Goal: Transaction & Acquisition: Purchase product/service

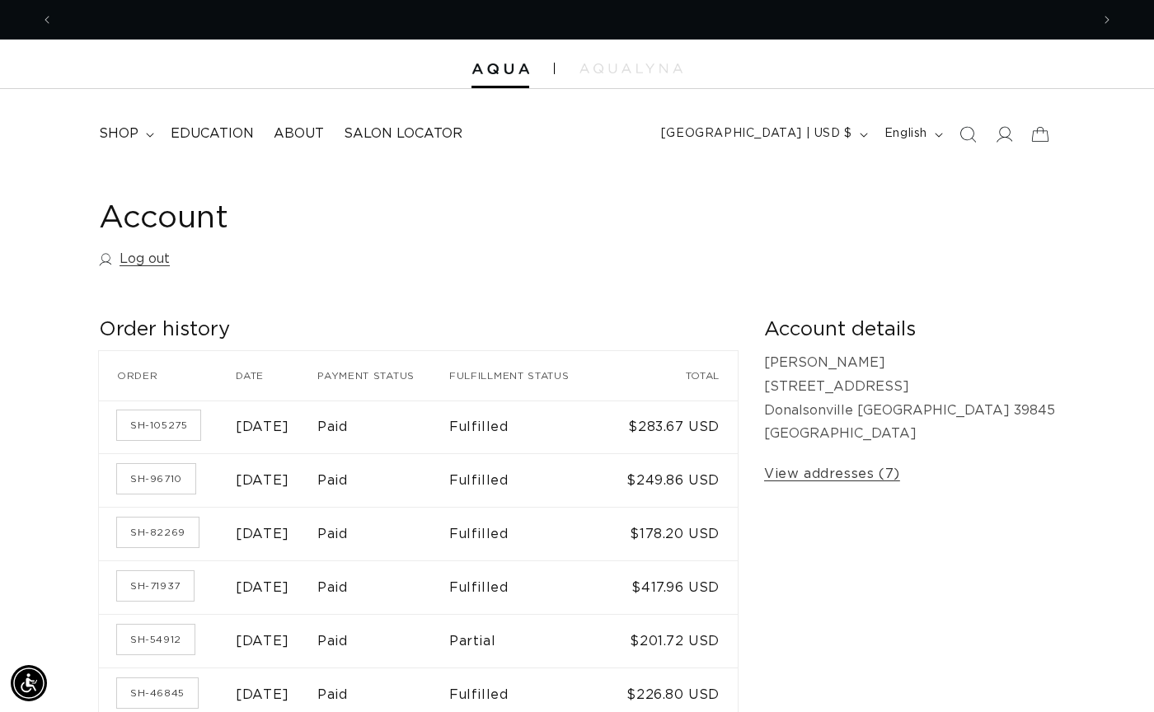
scroll to position [0, 1037]
click at [900, 463] on link "View addresses (7)" at bounding box center [832, 475] width 136 height 24
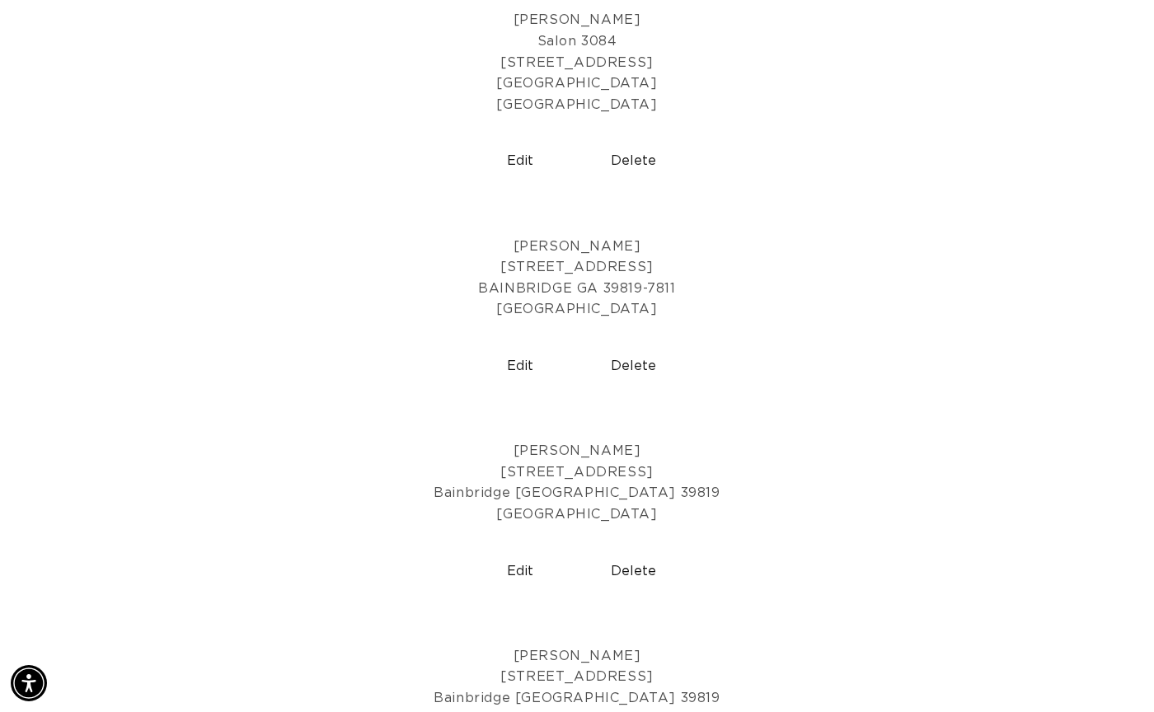
scroll to position [0, 2074]
click at [558, 494] on p "LINDSAY UNFRICHT 342 River Chase Drive Bainbridge GA 39819 United States" at bounding box center [576, 483] width 1129 height 84
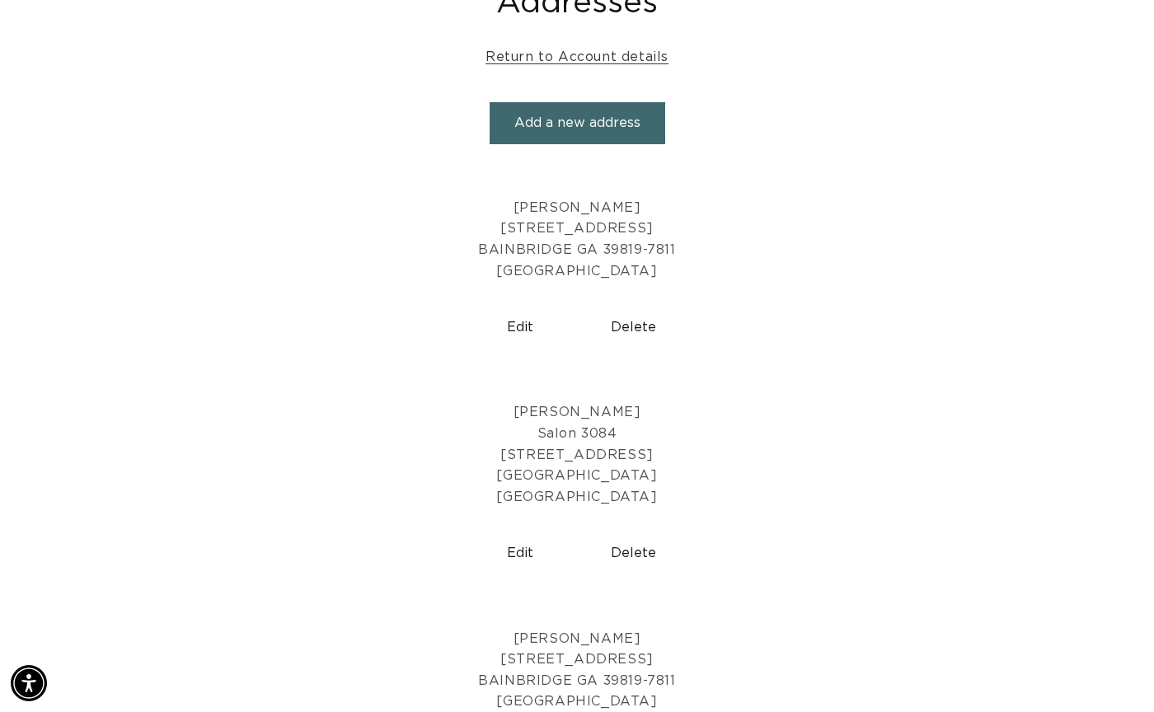
scroll to position [0, 1037]
click at [635, 321] on button "Delete" at bounding box center [634, 328] width 101 height 42
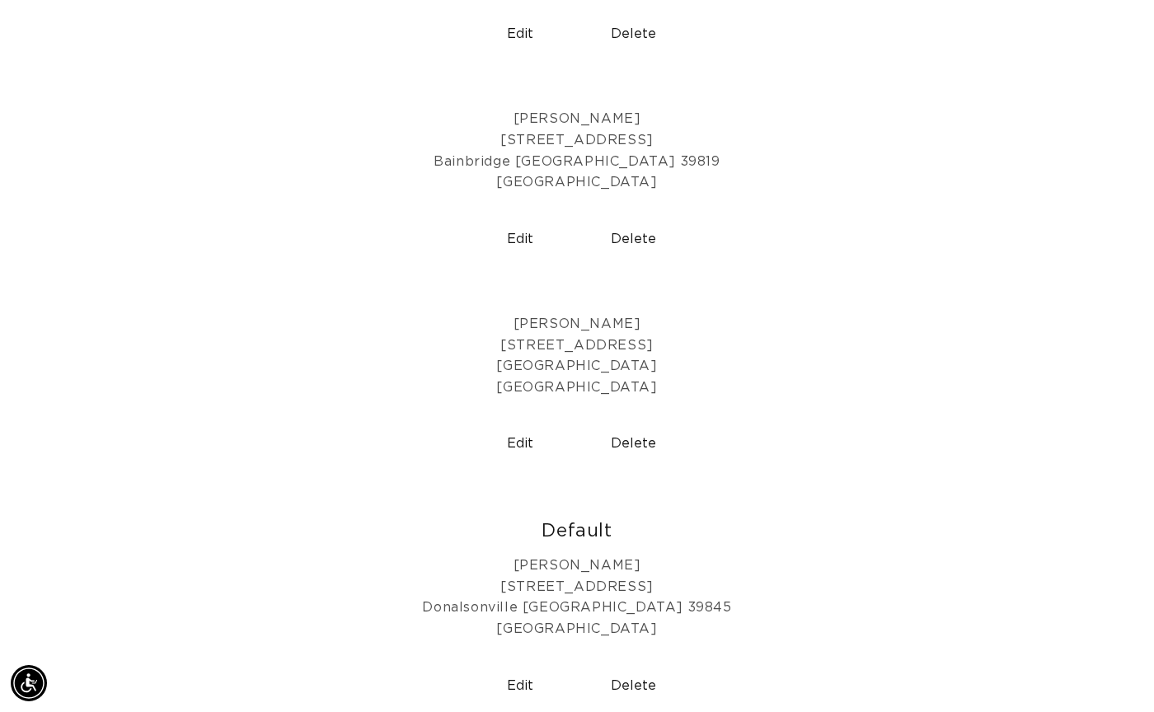
scroll to position [0, 1037]
drag, startPoint x: 636, startPoint y: 434, endPoint x: 782, endPoint y: 354, distance: 166.4
click at [636, 434] on button "Delete" at bounding box center [634, 444] width 101 height 42
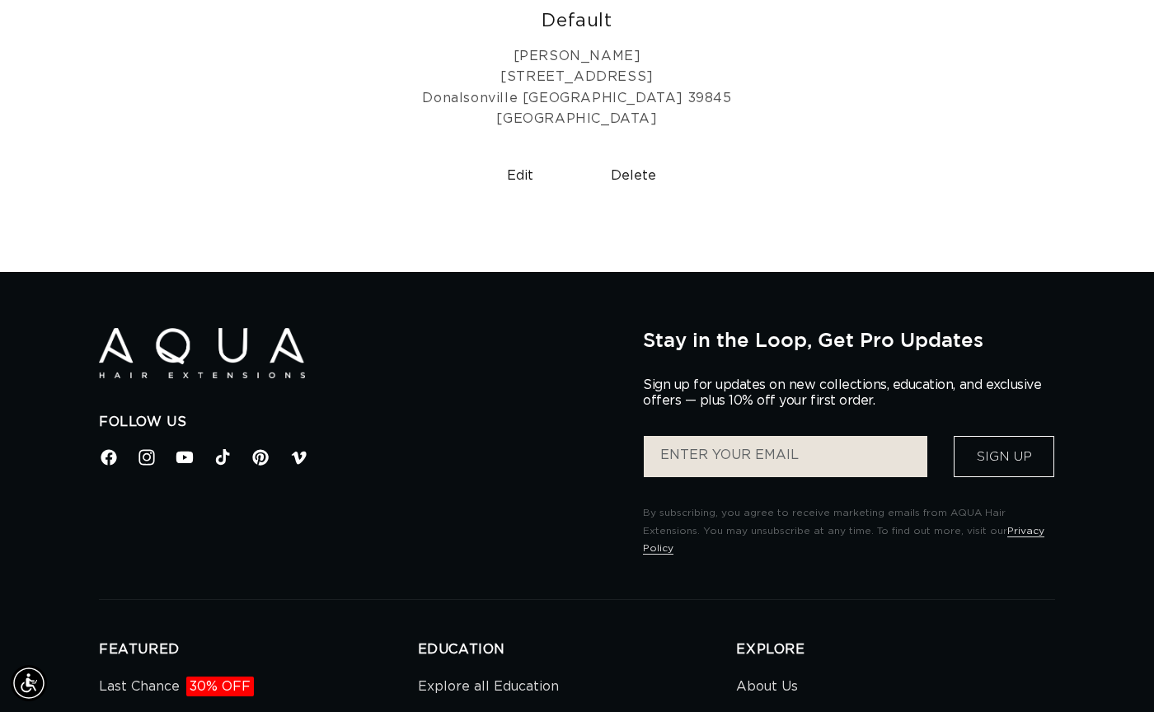
scroll to position [819, 0]
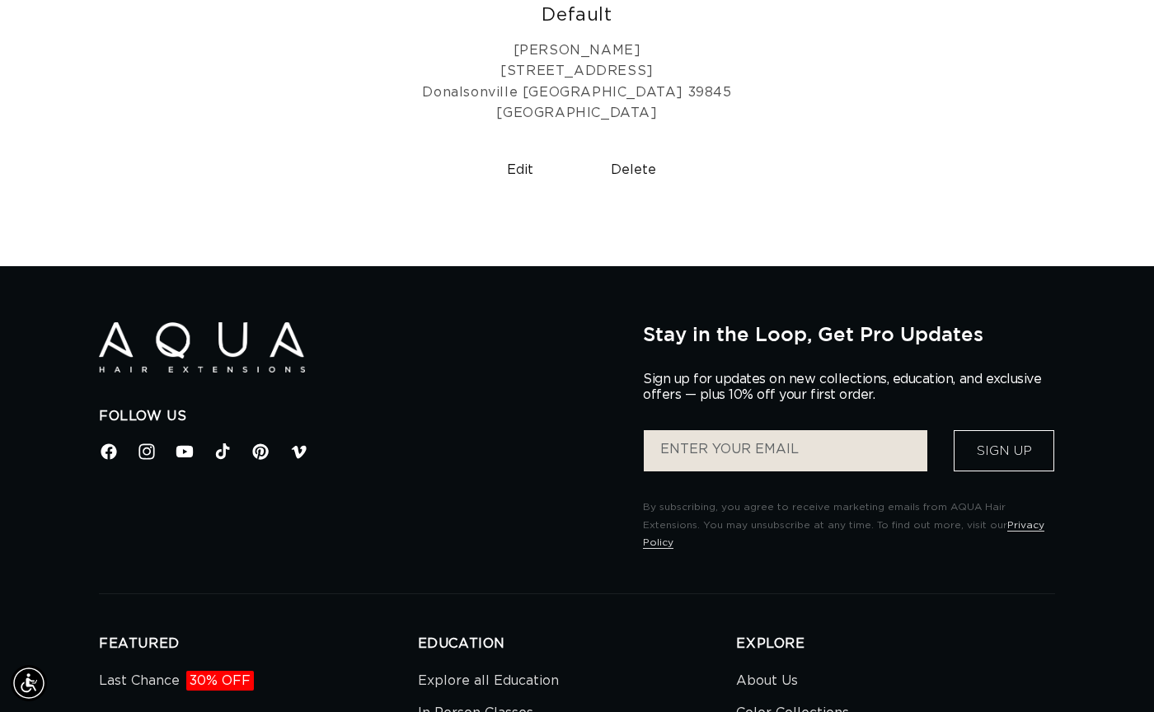
click at [632, 155] on button "Delete" at bounding box center [634, 170] width 101 height 42
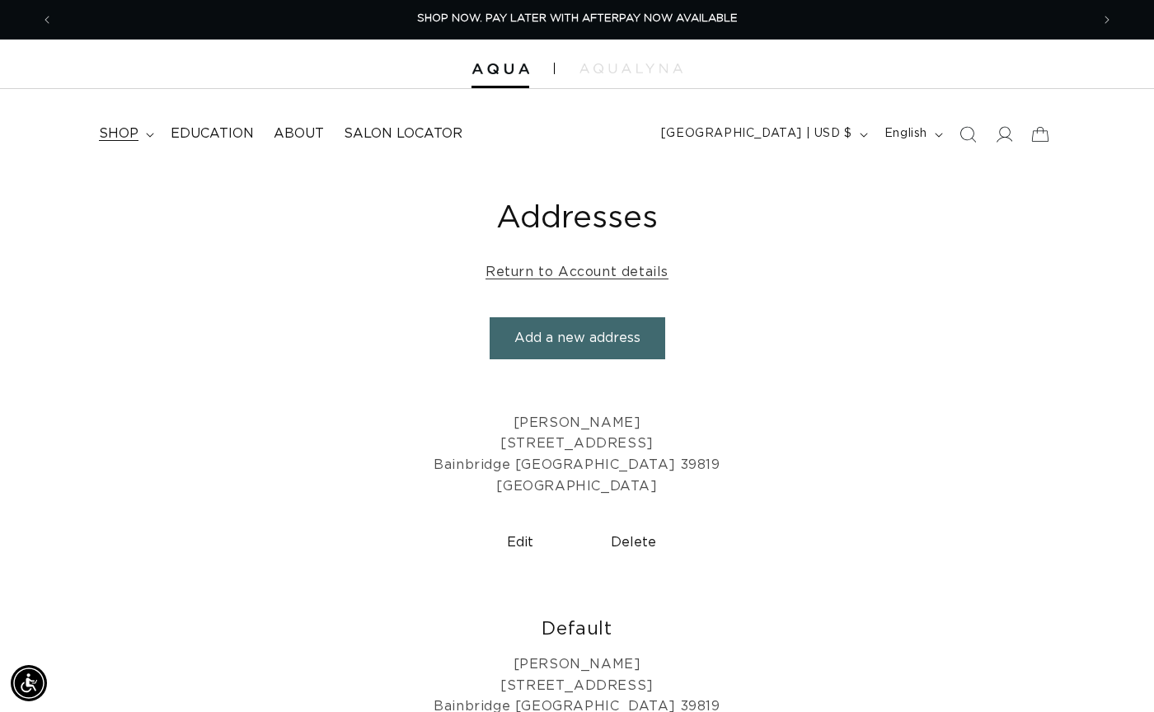
click at [119, 129] on span "shop" at bounding box center [119, 133] width 40 height 17
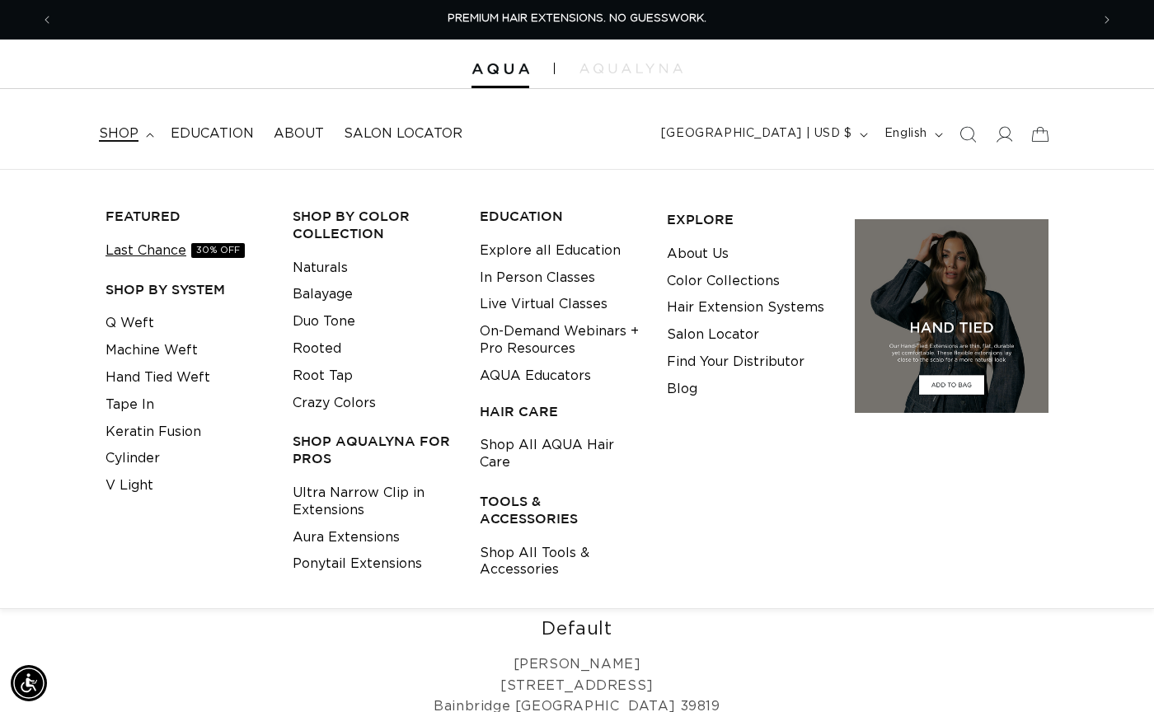
click at [176, 249] on link "Last Chance 30% OFF" at bounding box center [175, 250] width 139 height 27
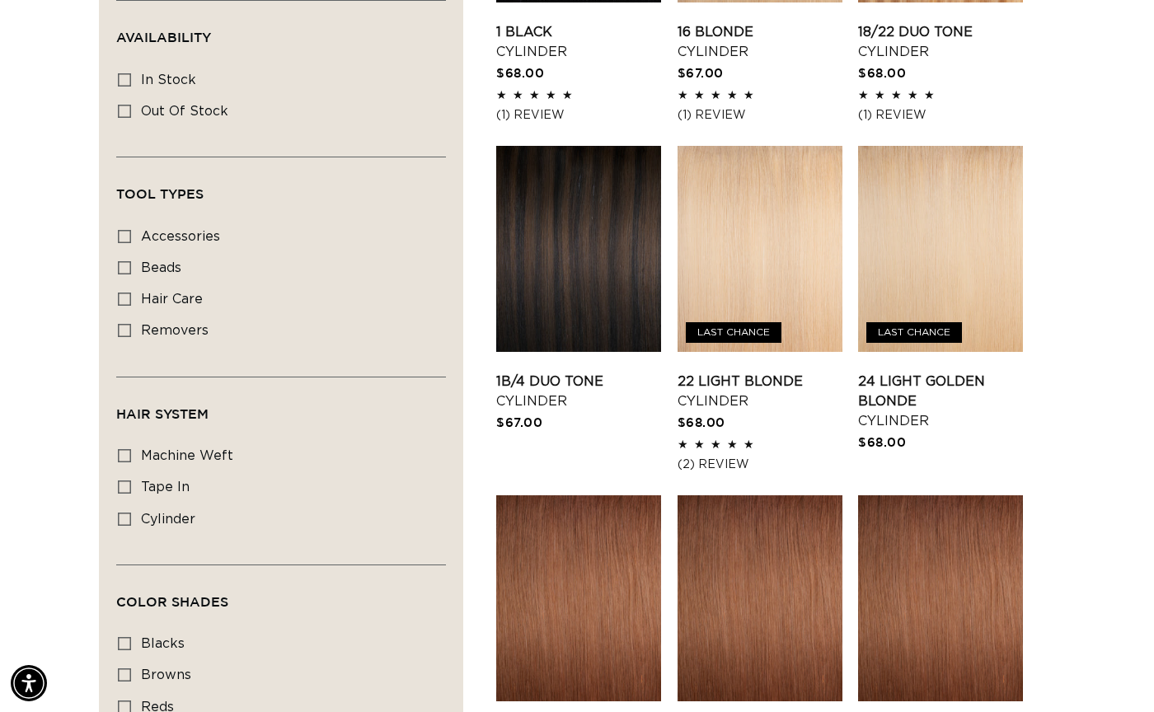
scroll to position [833, 0]
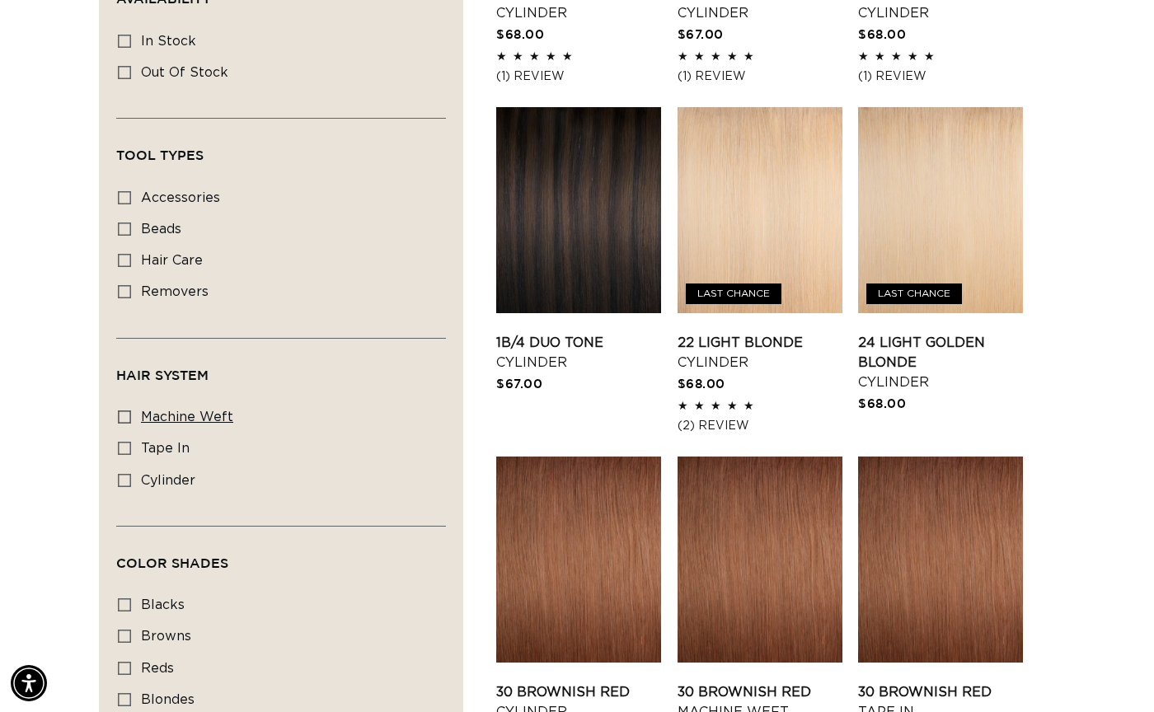
click at [124, 411] on icon at bounding box center [124, 417] width 13 height 13
click at [124, 411] on input "machine weft machine weft (2 products)" at bounding box center [124, 417] width 13 height 13
checkbox input "true"
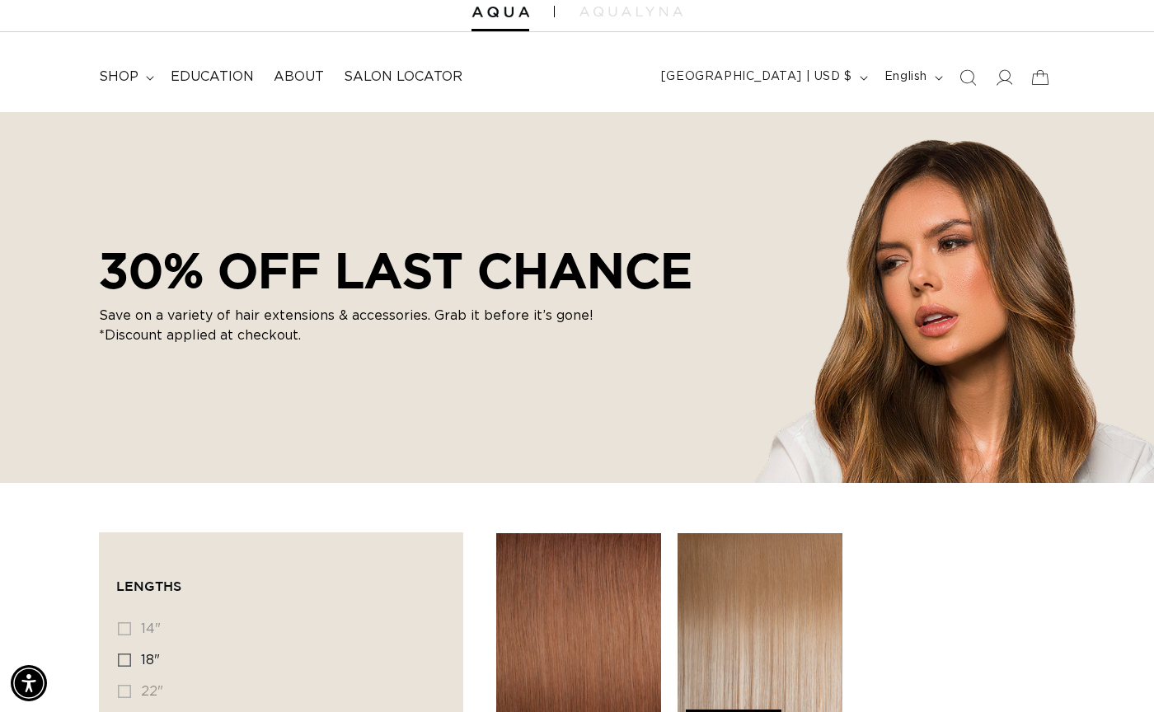
scroll to position [50, 0]
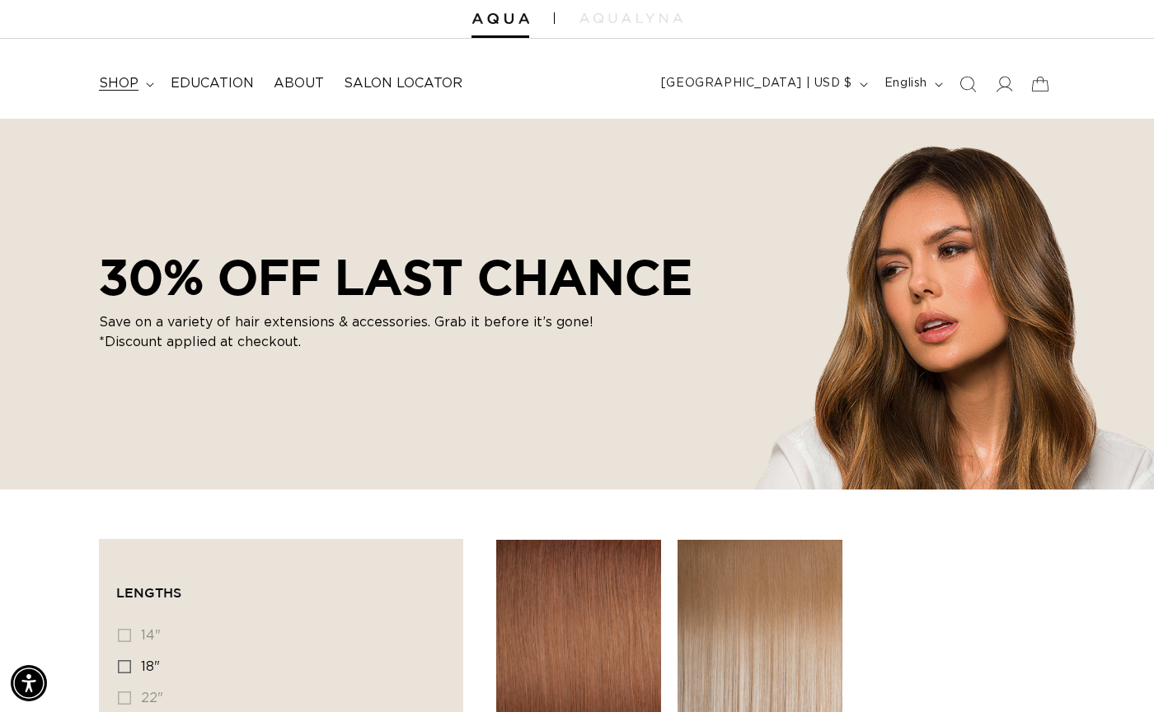
click at [133, 85] on span "shop" at bounding box center [119, 83] width 40 height 17
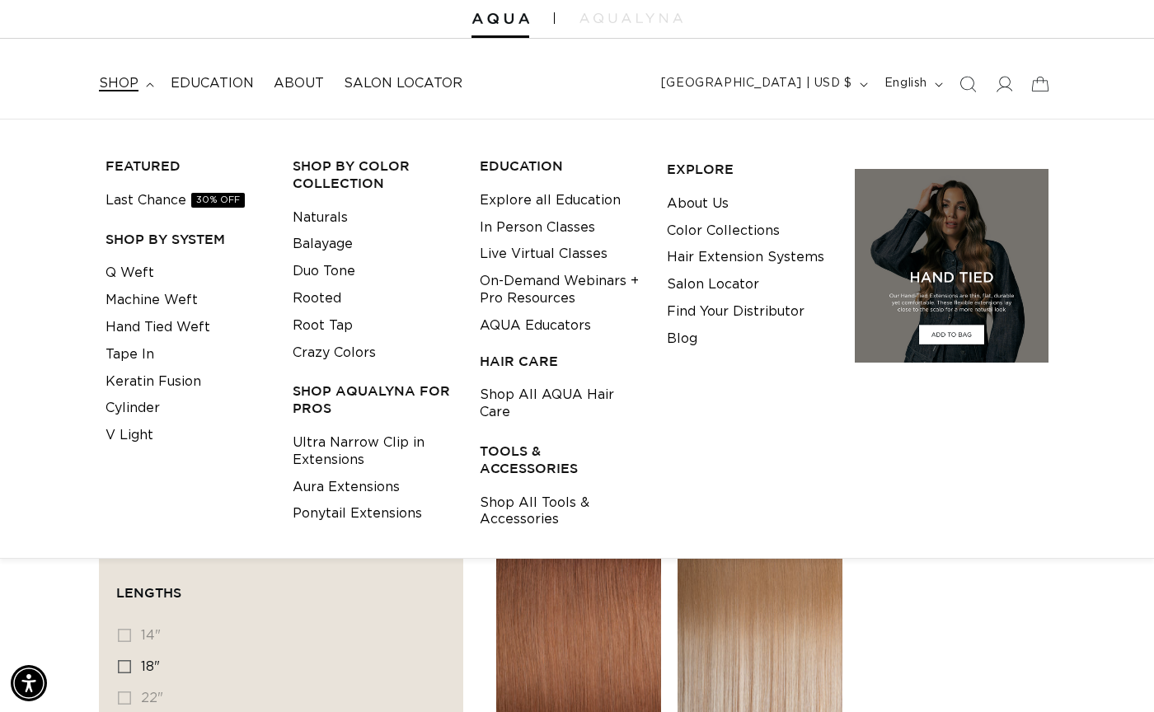
scroll to position [0, 1037]
click at [129, 270] on link "Q Weft" at bounding box center [130, 273] width 49 height 27
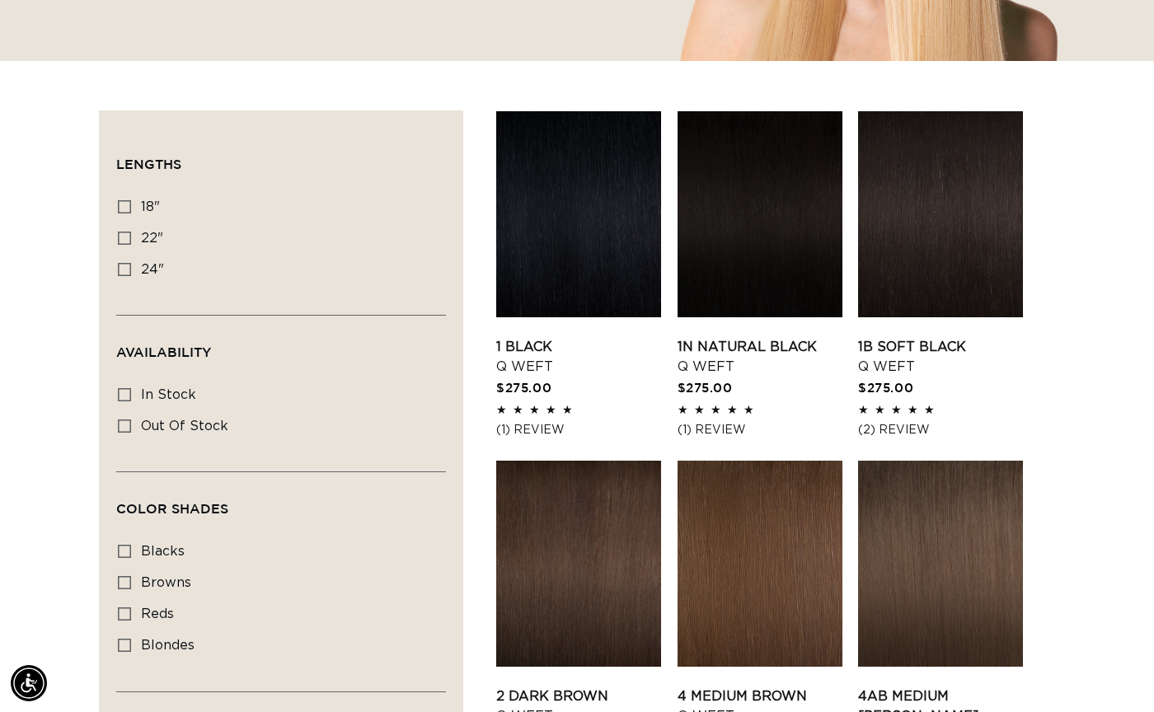
scroll to position [0, 1037]
click at [120, 233] on icon at bounding box center [124, 238] width 13 height 13
click at [120, 233] on input "22" 22" (5 products)" at bounding box center [124, 238] width 13 height 13
checkbox input "true"
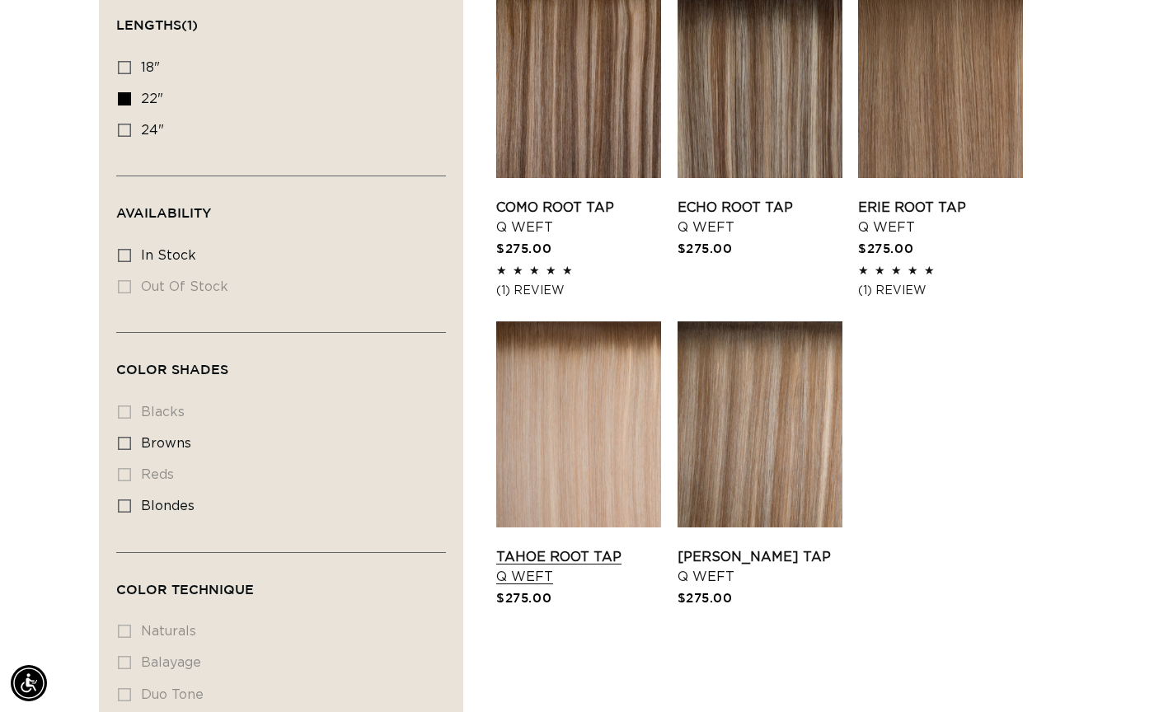
click at [554, 547] on link "Tahoe Root Tap Q Weft" at bounding box center [578, 567] width 165 height 40
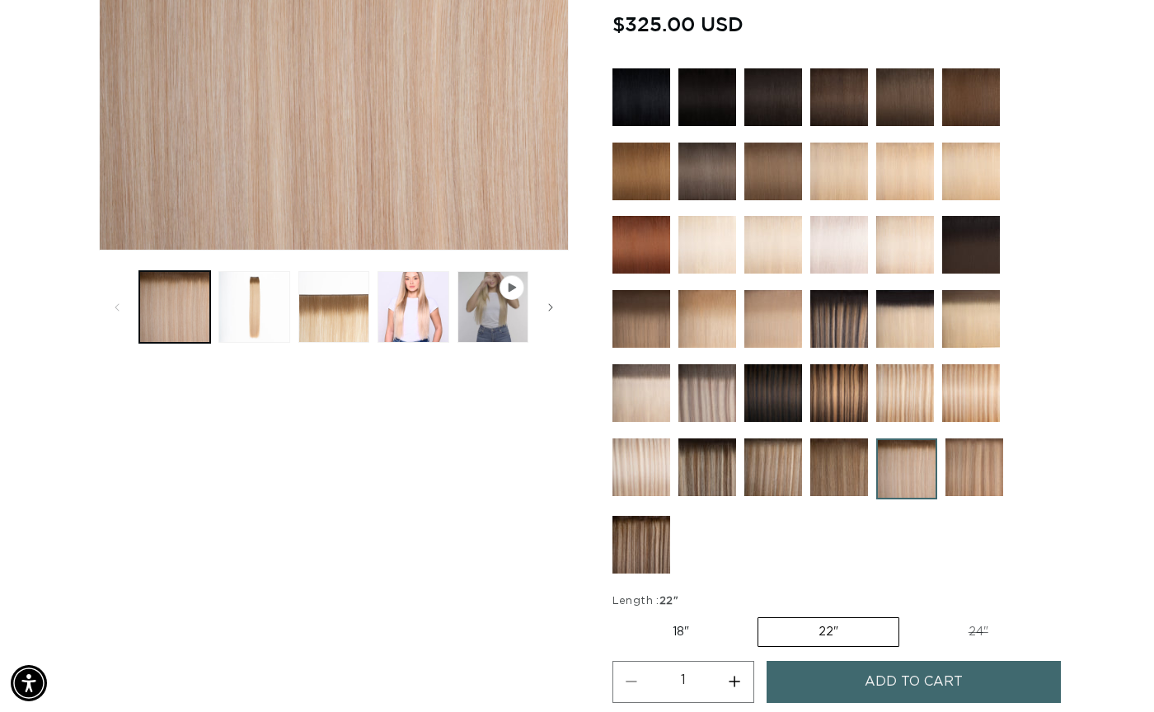
scroll to position [466, 0]
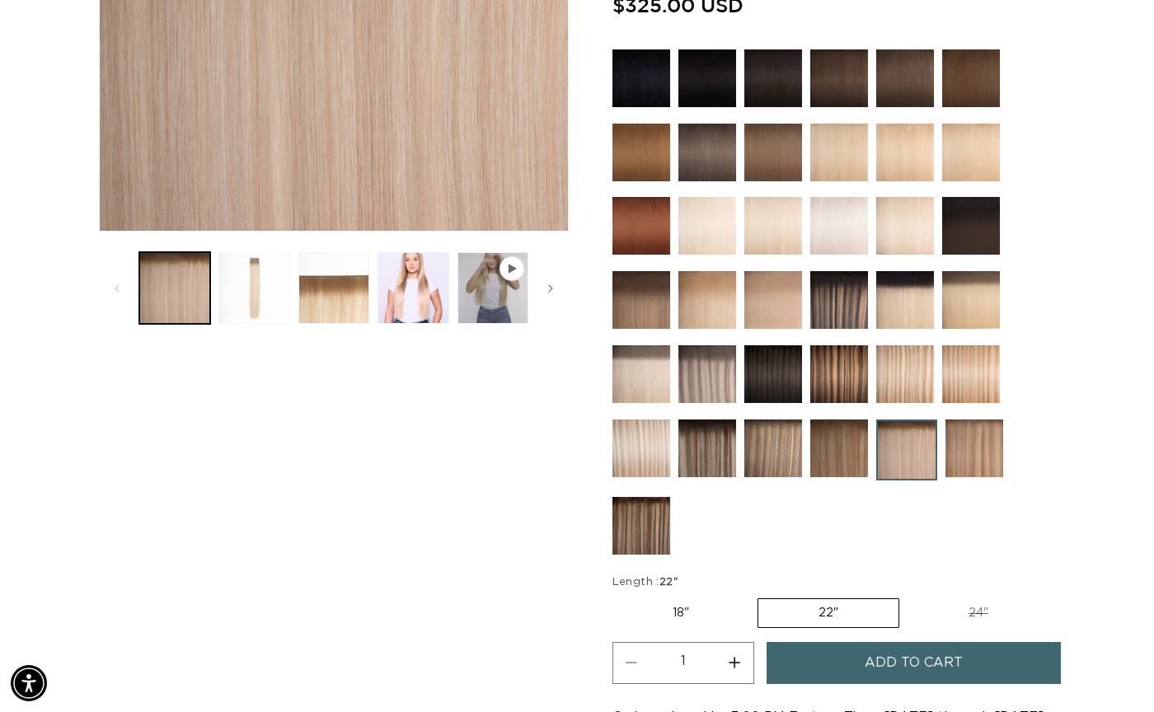
click at [280, 290] on button "Load image 2 in gallery view" at bounding box center [253, 287] width 71 height 71
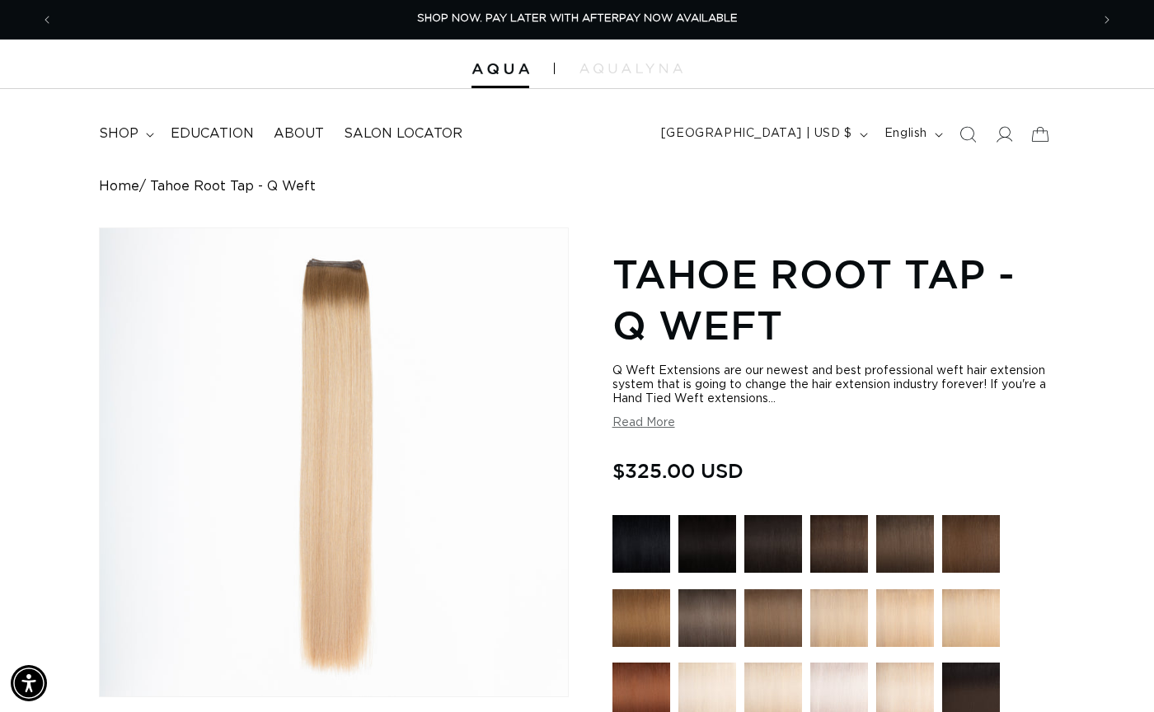
scroll to position [0, 0]
click at [143, 131] on summary "shop" at bounding box center [125, 133] width 72 height 37
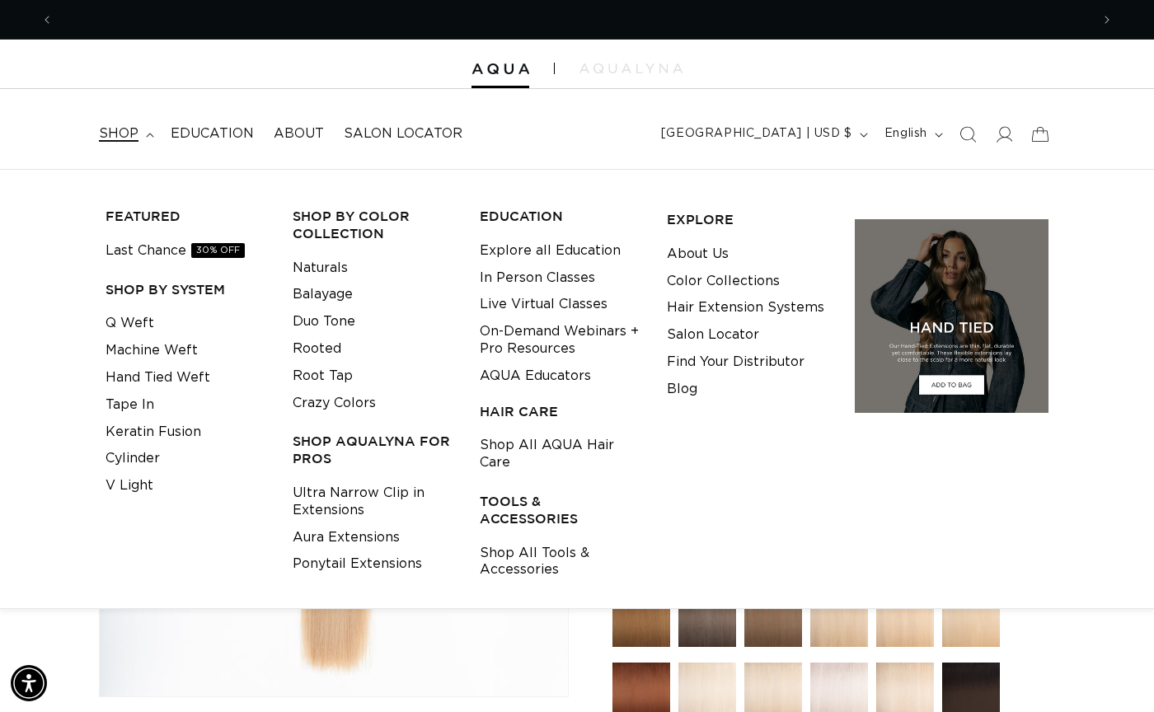
scroll to position [0, 2074]
click at [139, 354] on link "Machine Weft" at bounding box center [152, 350] width 92 height 27
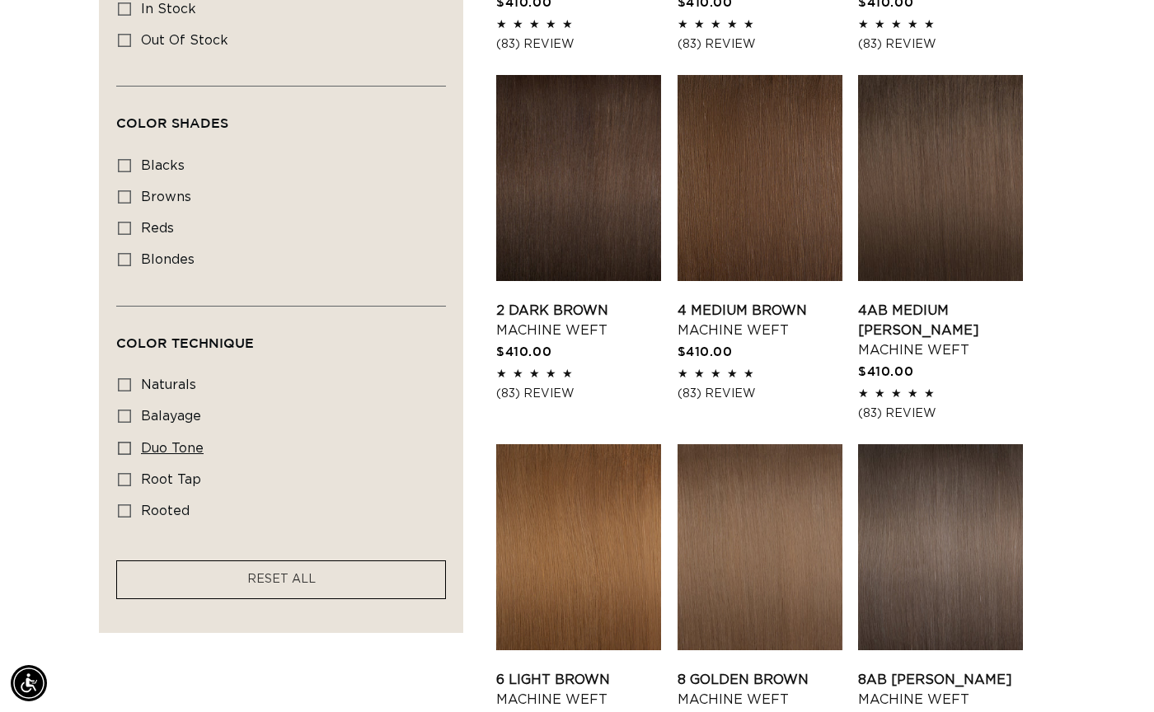
scroll to position [0, 1037]
click at [166, 442] on span "duo tone" at bounding box center [172, 448] width 63 height 13
click at [131, 442] on input "duo tone duo tone (5 products)" at bounding box center [124, 448] width 13 height 13
checkbox input "true"
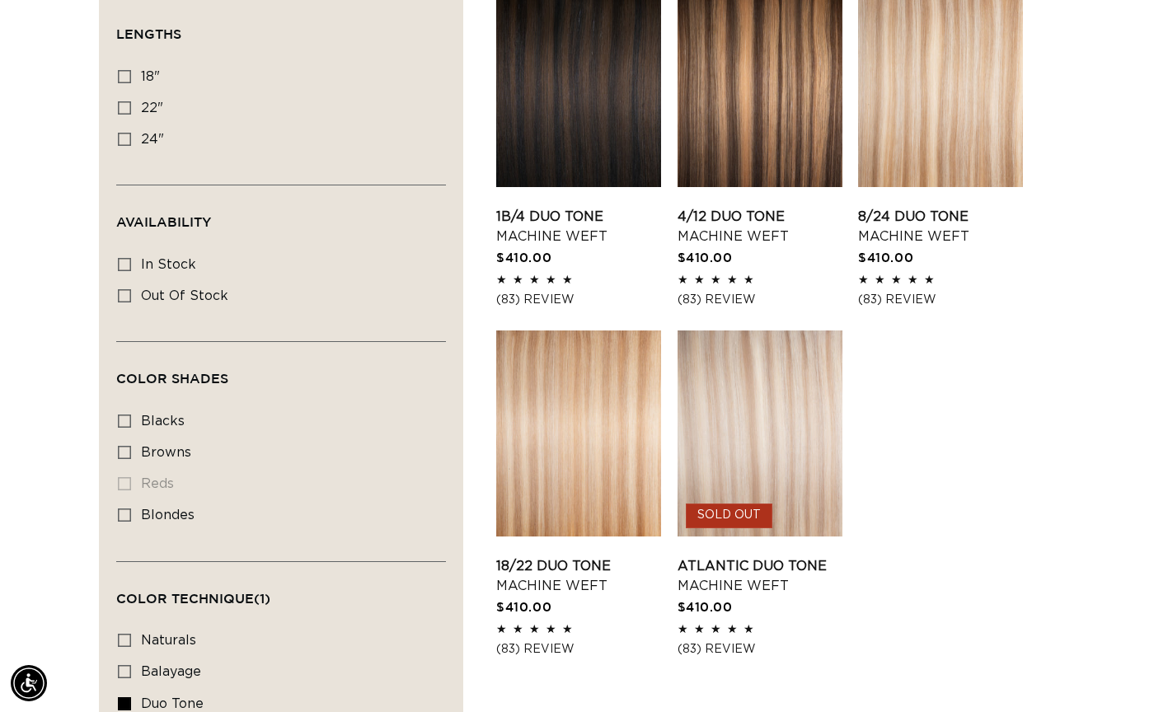
scroll to position [0, 2074]
click at [591, 556] on link "18/22 Duo Tone Machine Weft" at bounding box center [578, 576] width 165 height 40
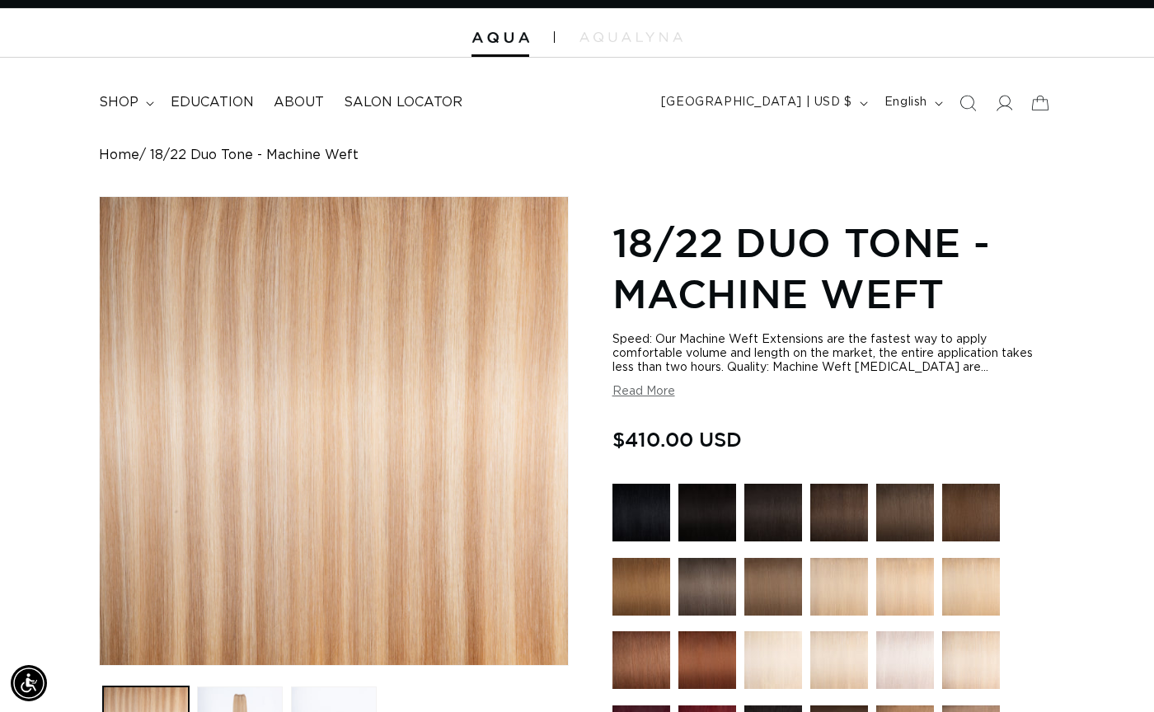
scroll to position [0, 2074]
